Goal: Navigation & Orientation: Find specific page/section

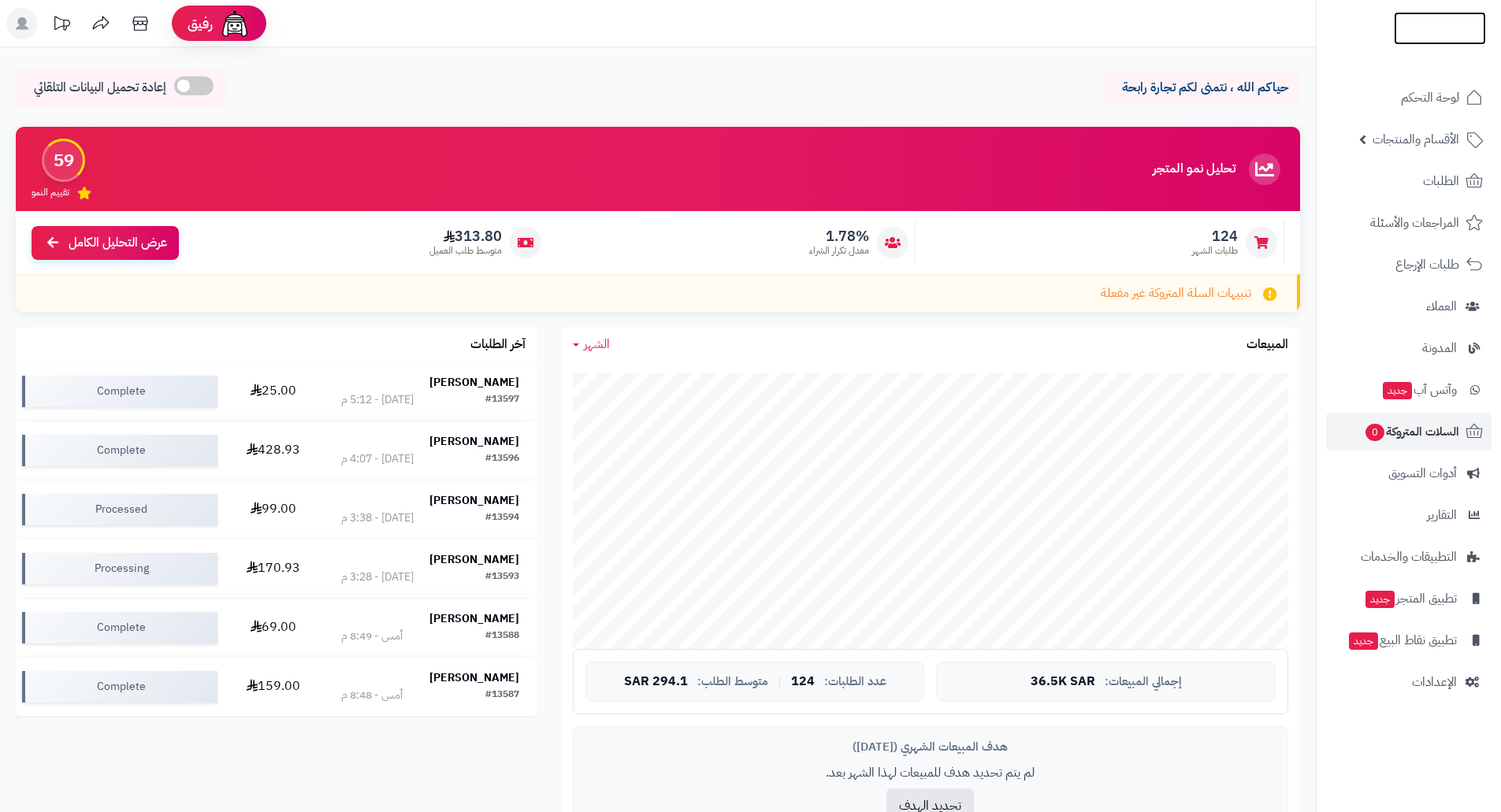
click at [1427, 42] on img at bounding box center [1440, 58] width 92 height 34
click at [1439, 21] on img at bounding box center [1440, 28] width 92 height 34
